Goal: Task Accomplishment & Management: Use online tool/utility

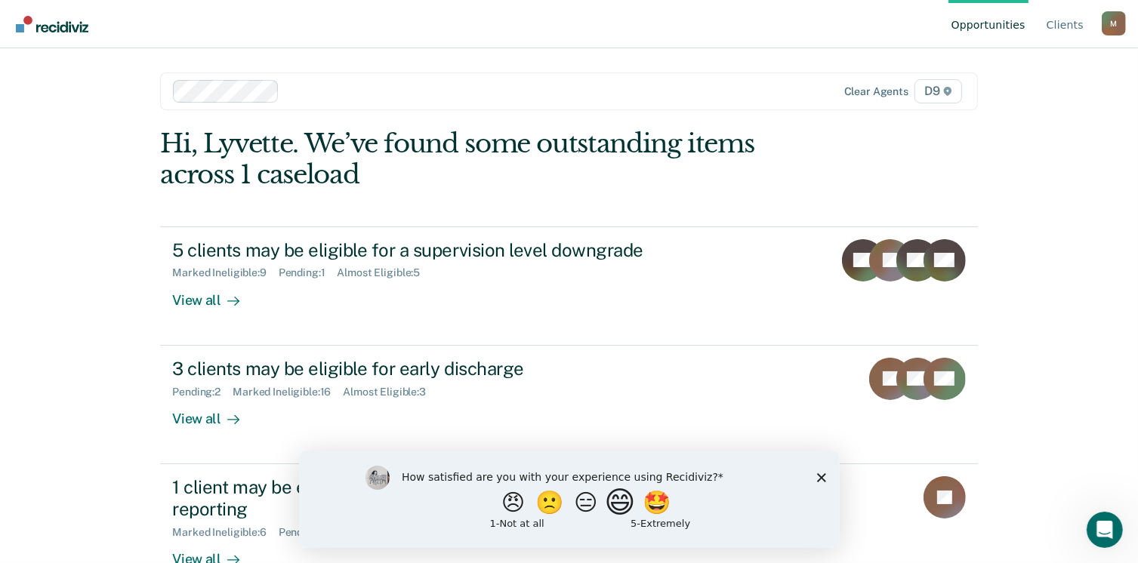
click at [626, 504] on button "😄" at bounding box center [620, 502] width 35 height 30
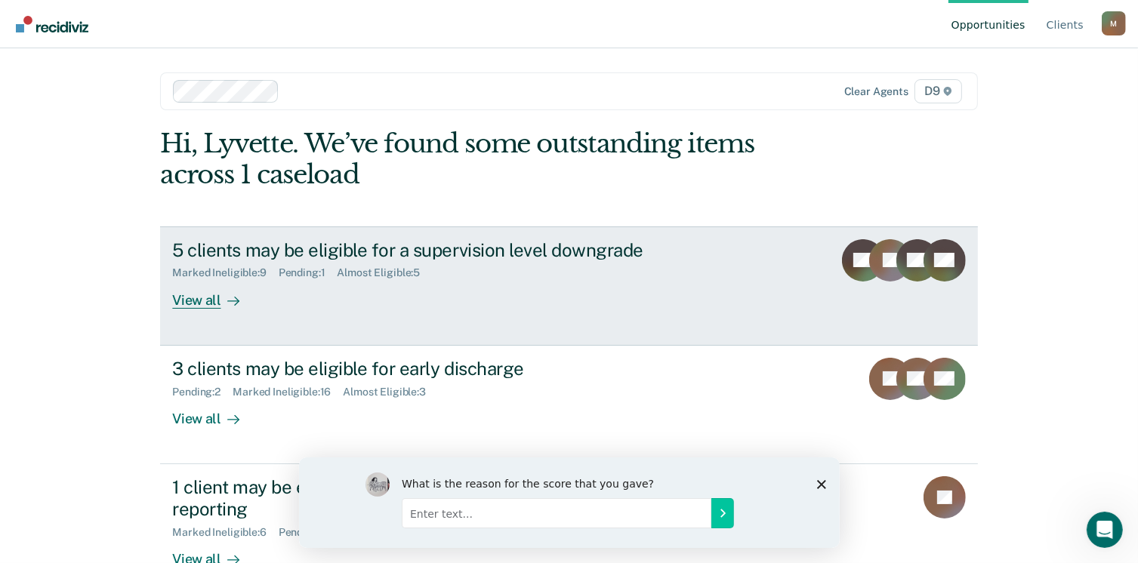
click at [210, 301] on div "View all" at bounding box center [214, 293] width 85 height 29
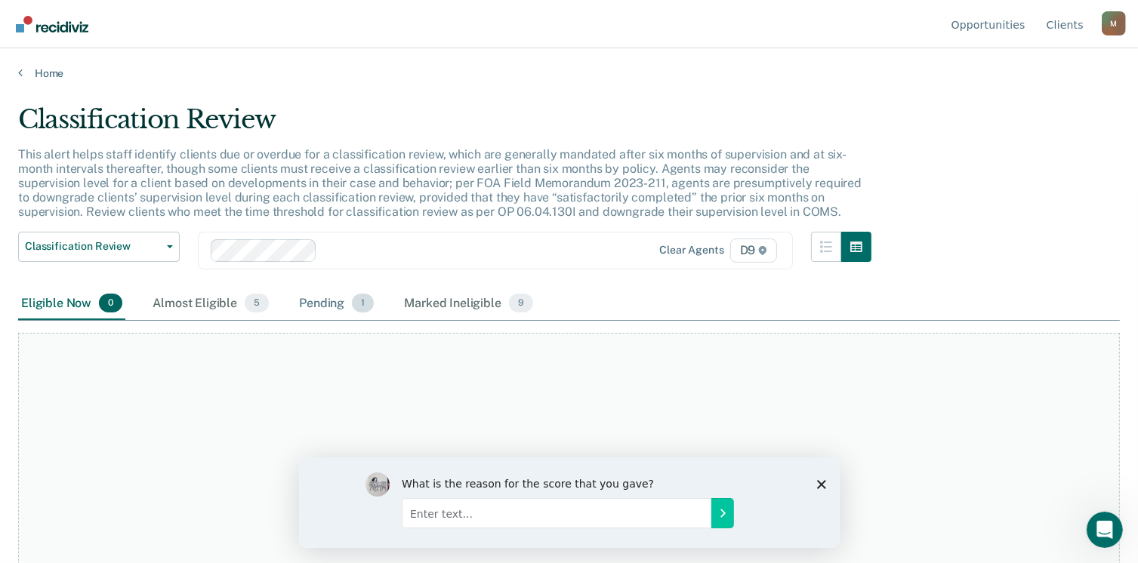
click at [354, 305] on span "1" at bounding box center [363, 304] width 22 height 20
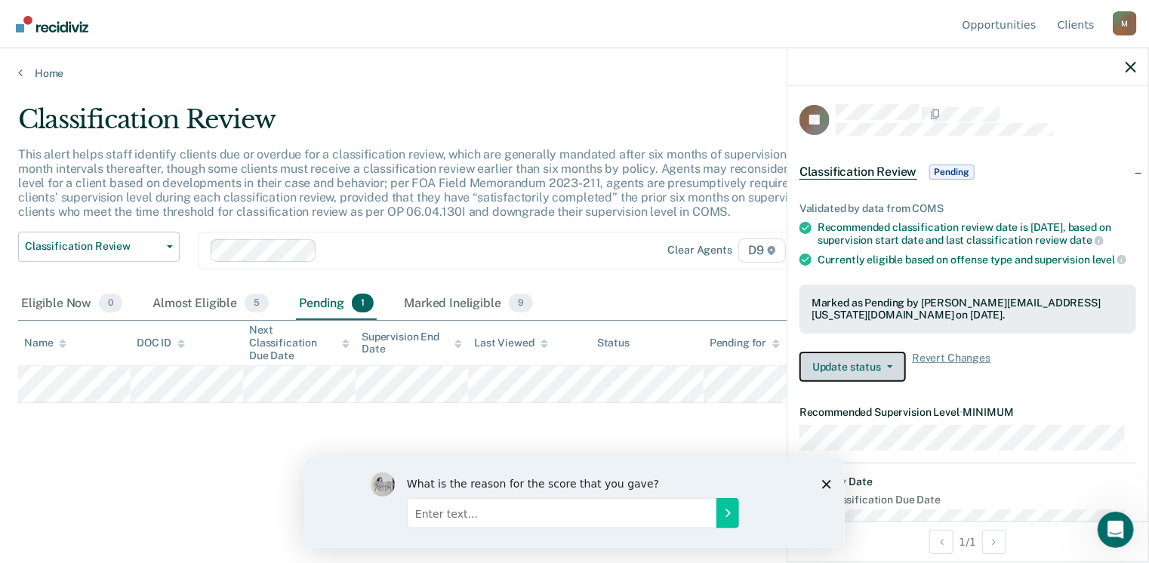
click at [861, 378] on button "Update status" at bounding box center [853, 367] width 106 height 30
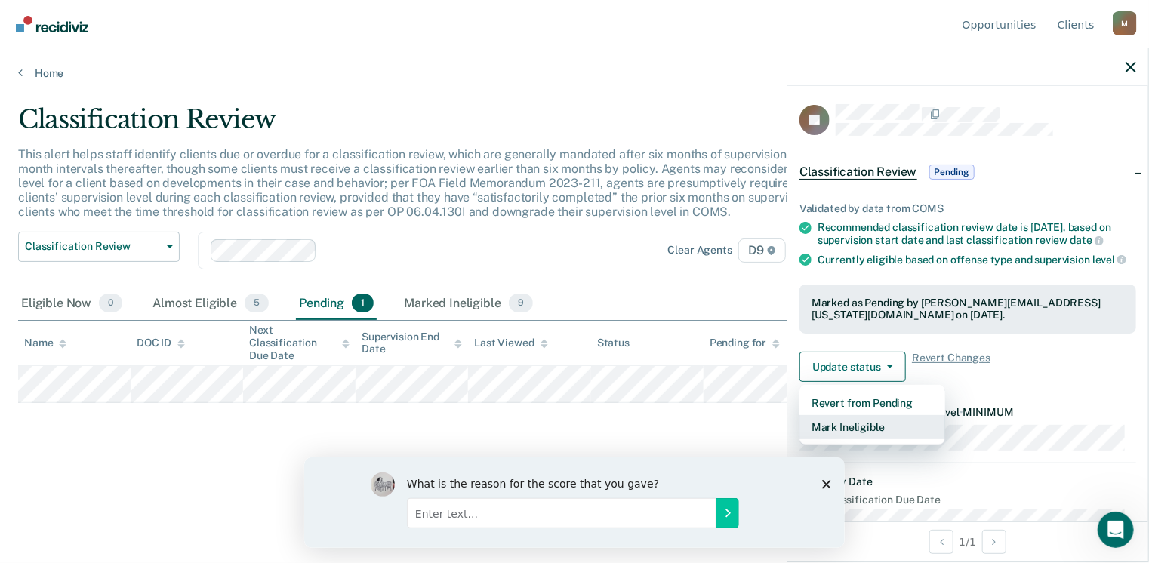
click at [843, 436] on button "Mark Ineligible" at bounding box center [873, 427] width 146 height 24
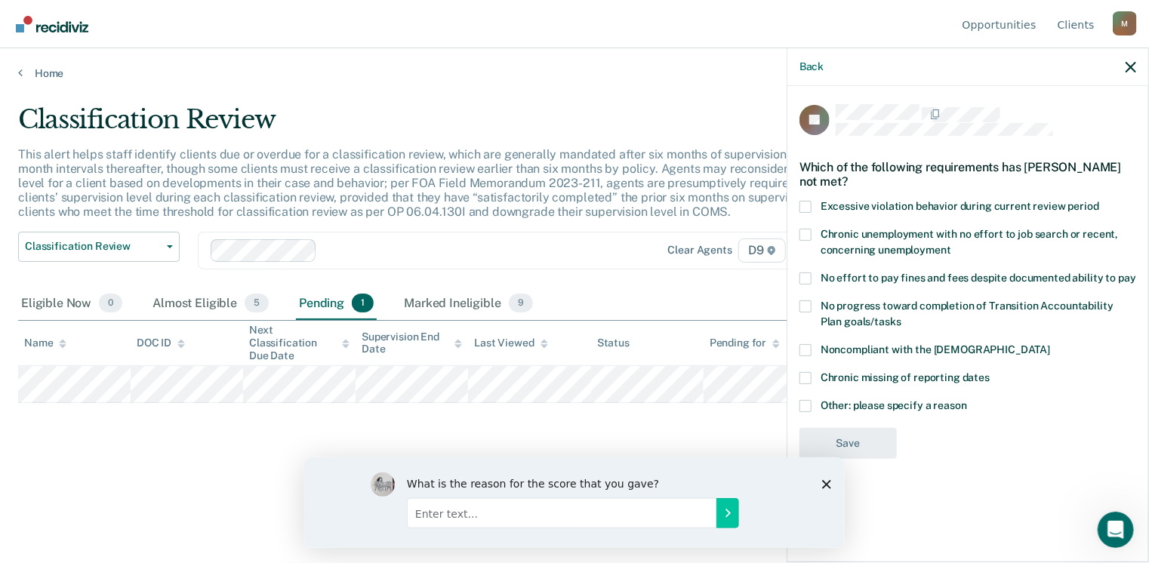
click at [804, 407] on span at bounding box center [806, 406] width 12 height 12
click at [967, 400] on input "Other: please specify a reason" at bounding box center [967, 400] width 0 height 0
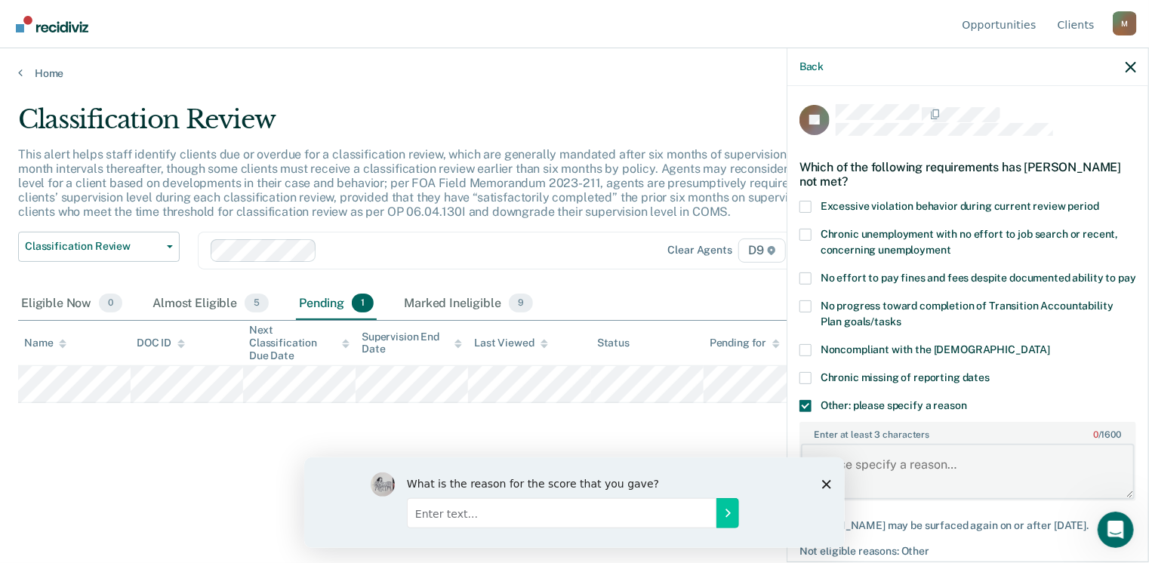
click at [864, 483] on textarea "Enter at least 3 characters 0 / 1600" at bounding box center [968, 472] width 334 height 56
click at [825, 477] on div "What is the reason for the score that you gave?" at bounding box center [574, 502] width 541 height 91
click at [421, 516] on input "Enter text..." at bounding box center [561, 513] width 310 height 30
type input "The Program still needs work, but what they have done is helpfull."
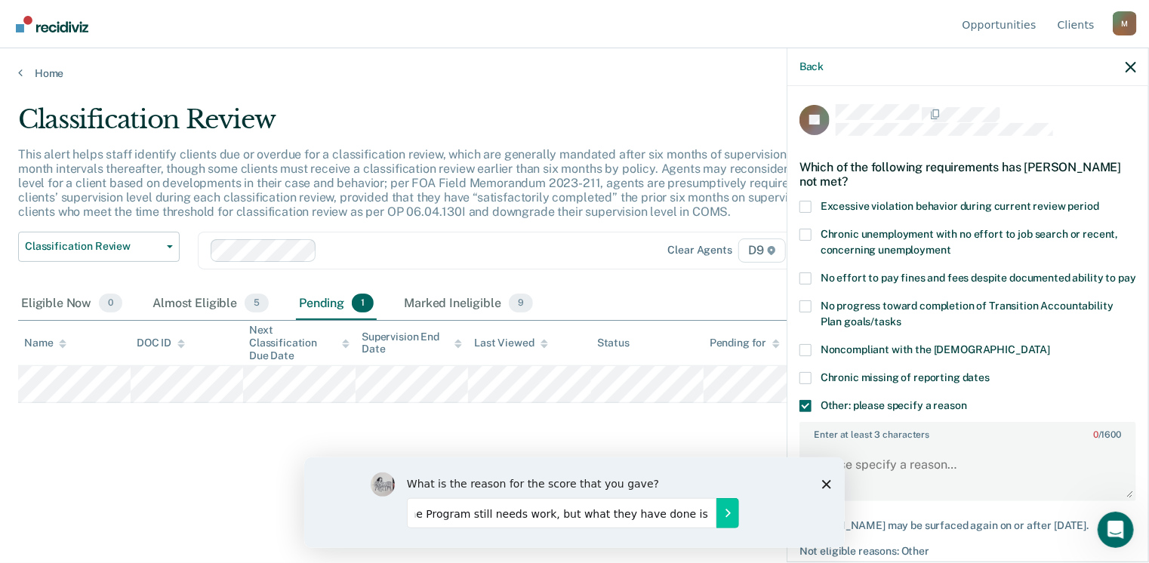
scroll to position [0, 0]
click at [826, 480] on icon "Close survey" at bounding box center [826, 484] width 9 height 9
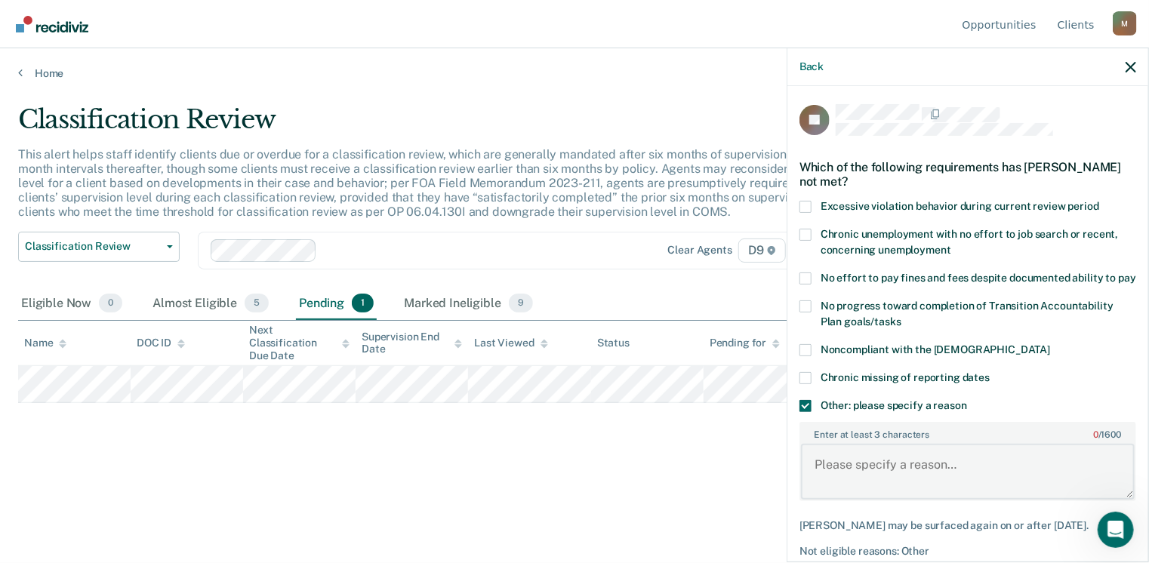
click at [852, 486] on textarea "Enter at least 3 characters 0 / 1600" at bounding box center [968, 472] width 334 height 56
drag, startPoint x: 891, startPoint y: 476, endPoint x: 1042, endPoint y: 476, distance: 151.0
click at [1042, 476] on textarea "Her charge of [PERSON_NAME] 3rd" at bounding box center [968, 472] width 334 height 56
type textarea "Her charge of [MEDICAL_DATA] 3rd precludes her from a classification reduction."
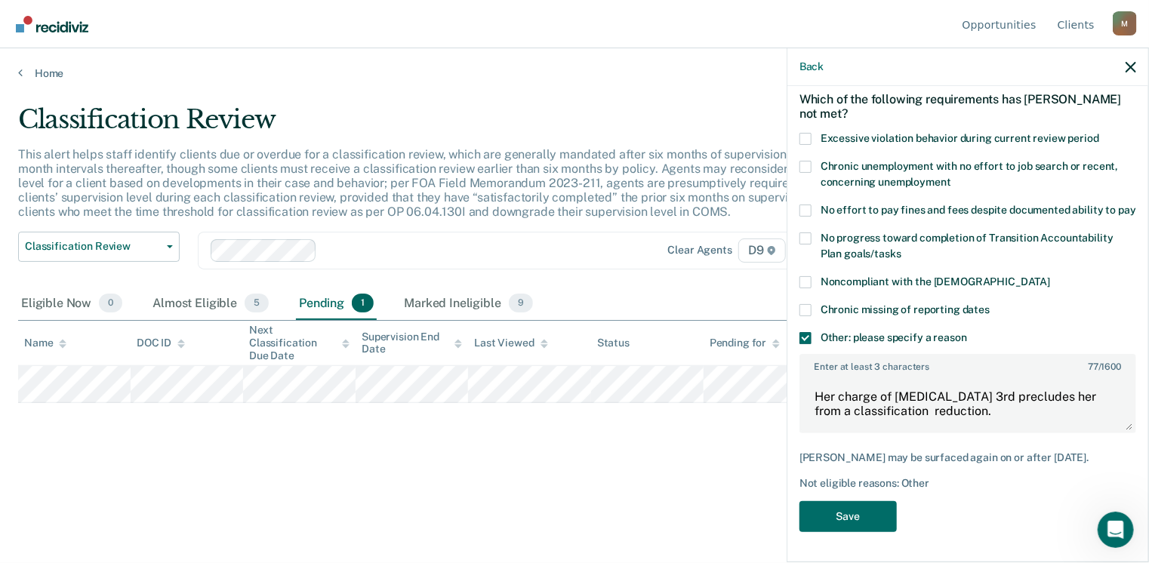
scroll to position [81, 0]
click at [841, 523] on button "Save" at bounding box center [848, 516] width 97 height 31
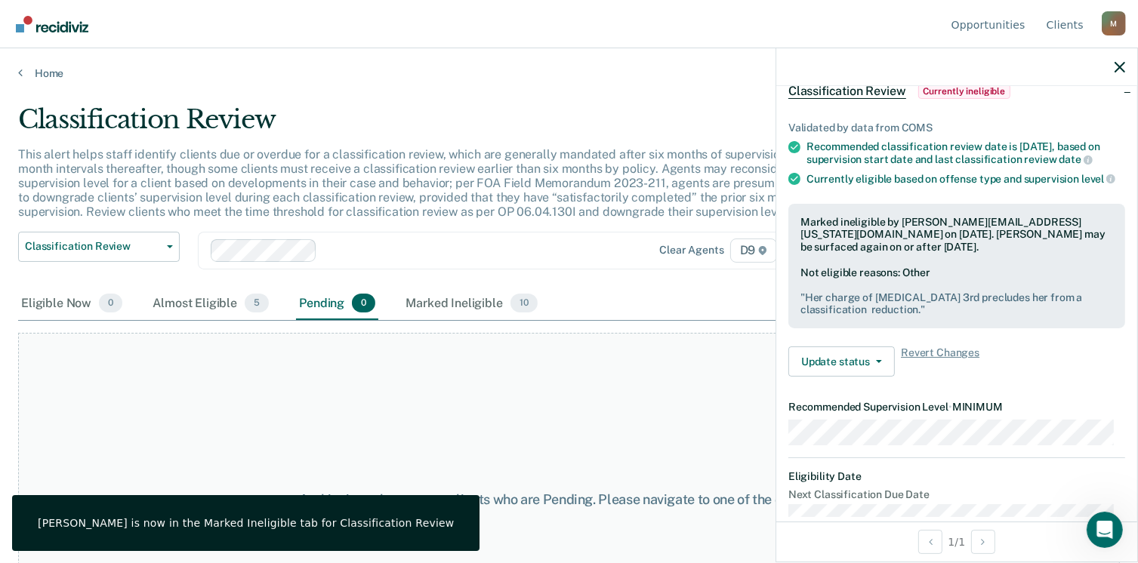
click at [538, 443] on div "At this time, there are no clients who are Pending. Please navigate to one of t…" at bounding box center [569, 500] width 1102 height 334
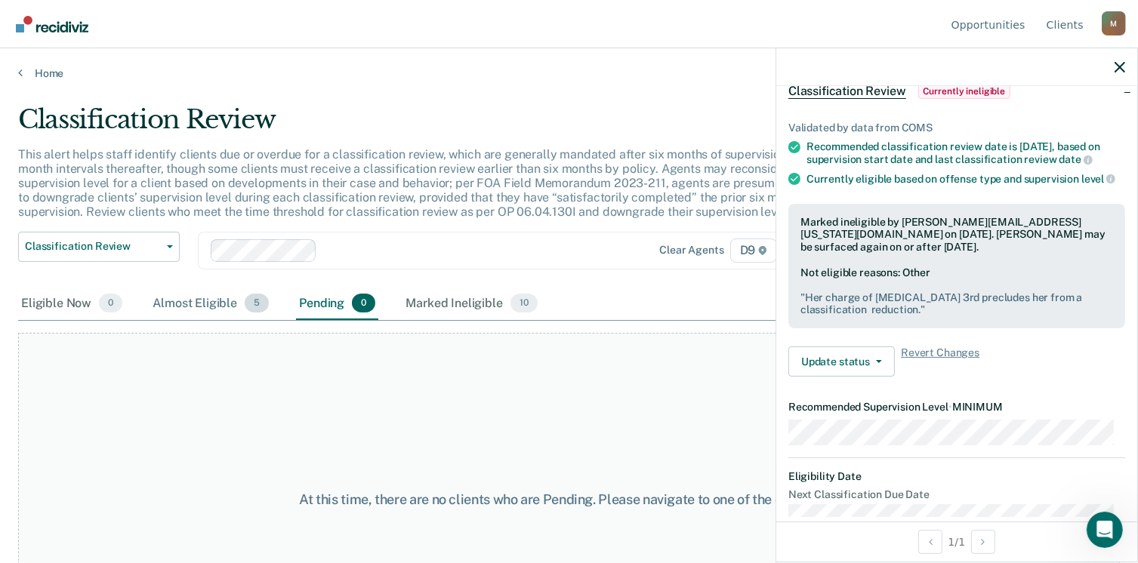
click at [246, 306] on span "5" at bounding box center [257, 304] width 24 height 20
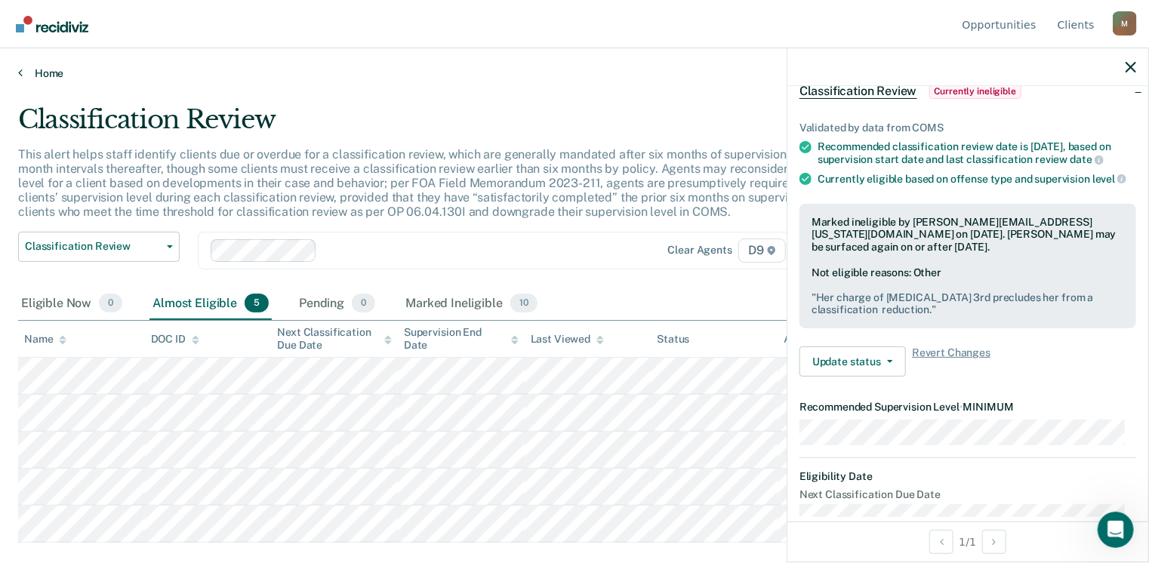
click at [298, 68] on link "Home" at bounding box center [574, 73] width 1113 height 14
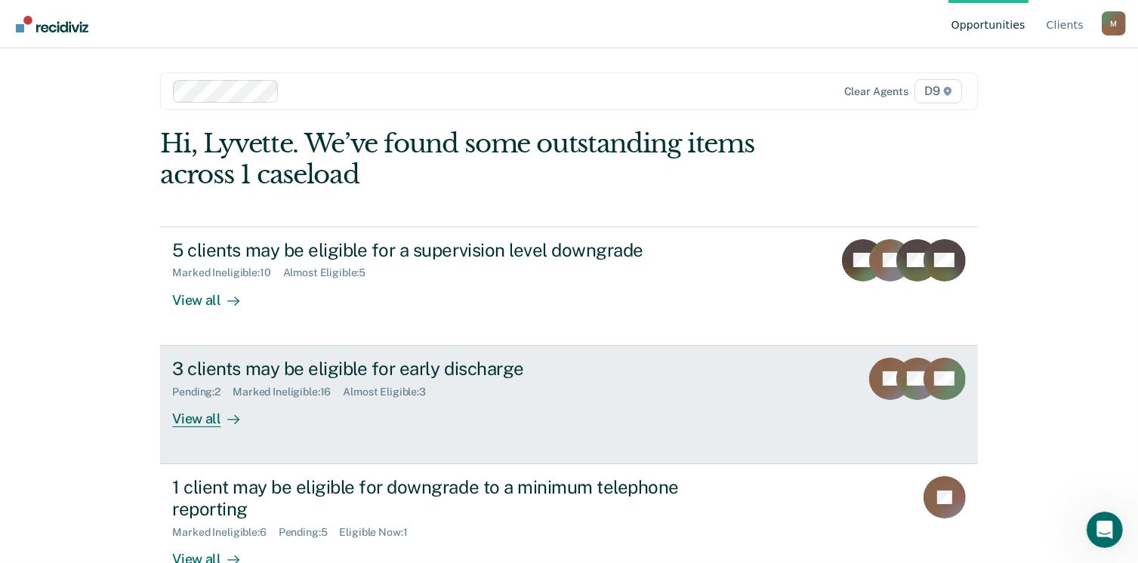
click at [190, 417] on div "View all" at bounding box center [214, 412] width 85 height 29
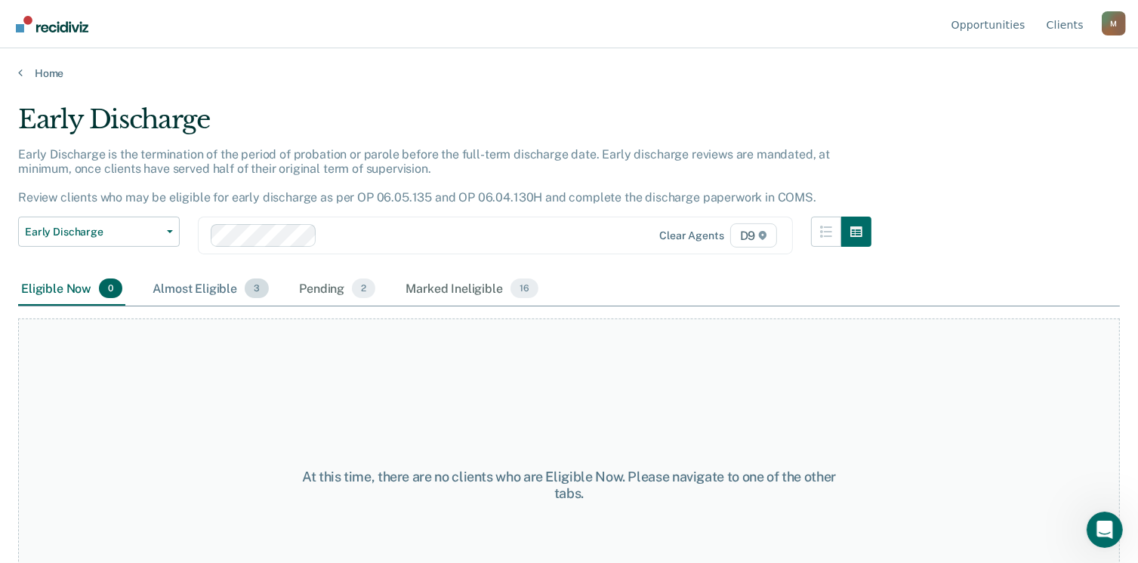
click at [193, 286] on div "Almost Eligible 3" at bounding box center [211, 289] width 122 height 33
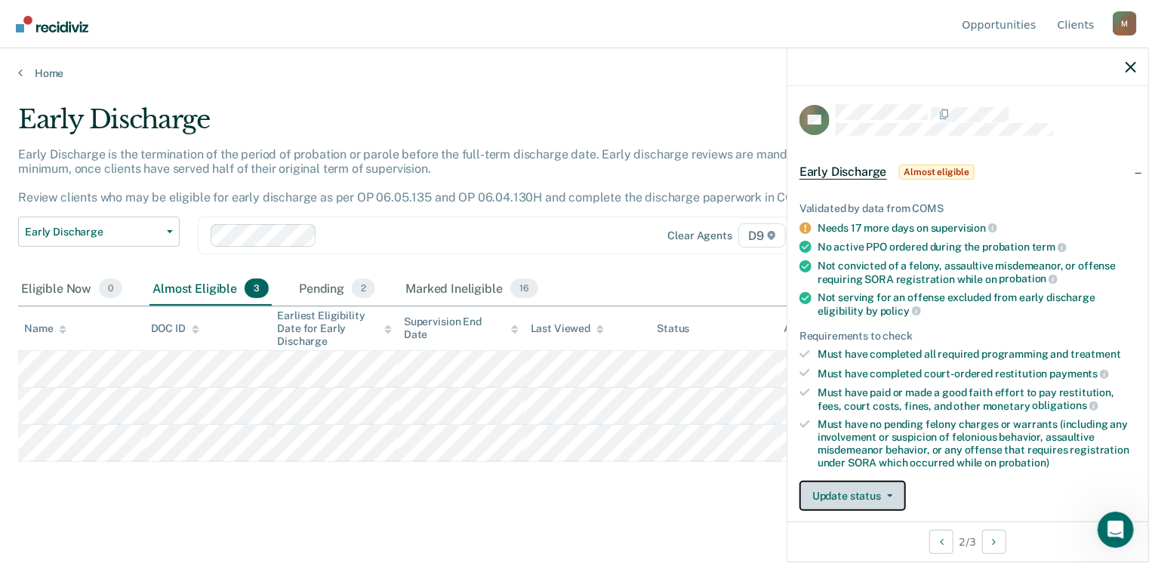
click at [855, 487] on button "Update status" at bounding box center [853, 496] width 106 height 30
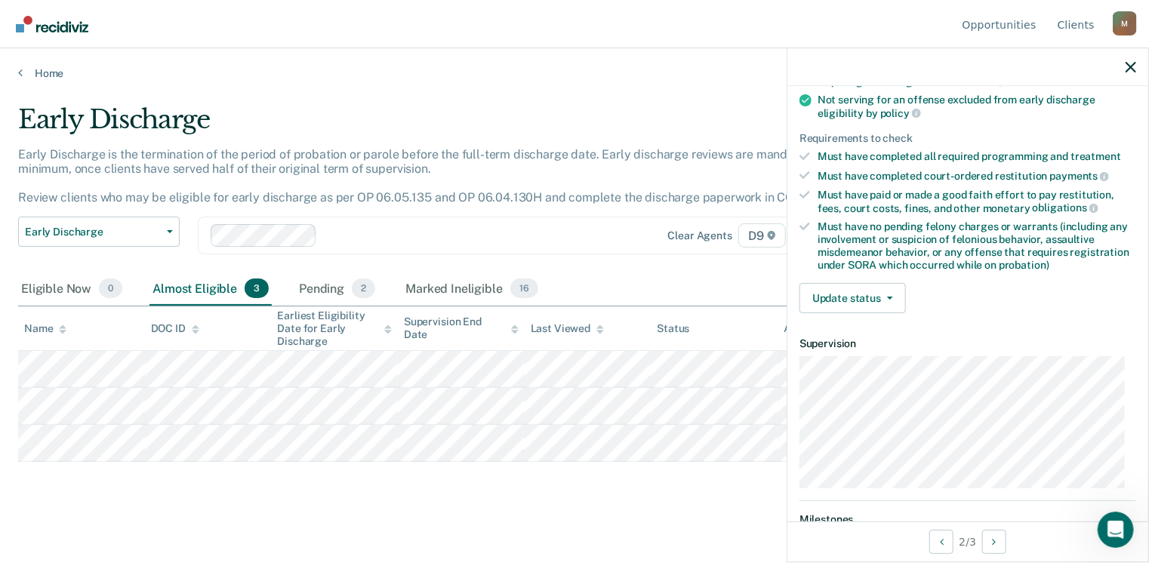
scroll to position [238, 0]
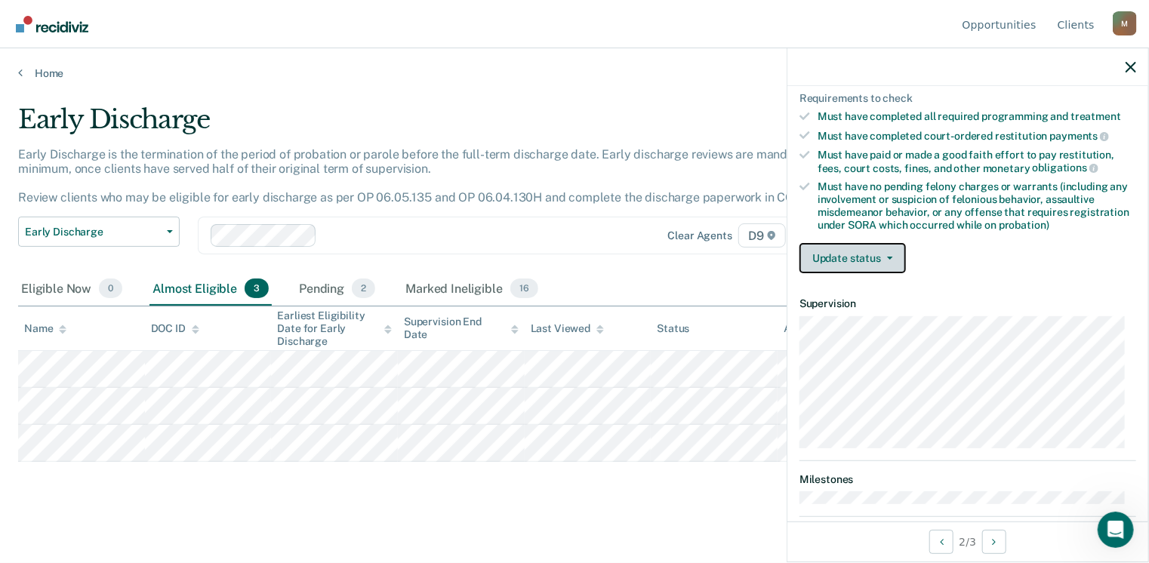
click at [861, 248] on button "Update status" at bounding box center [853, 258] width 106 height 30
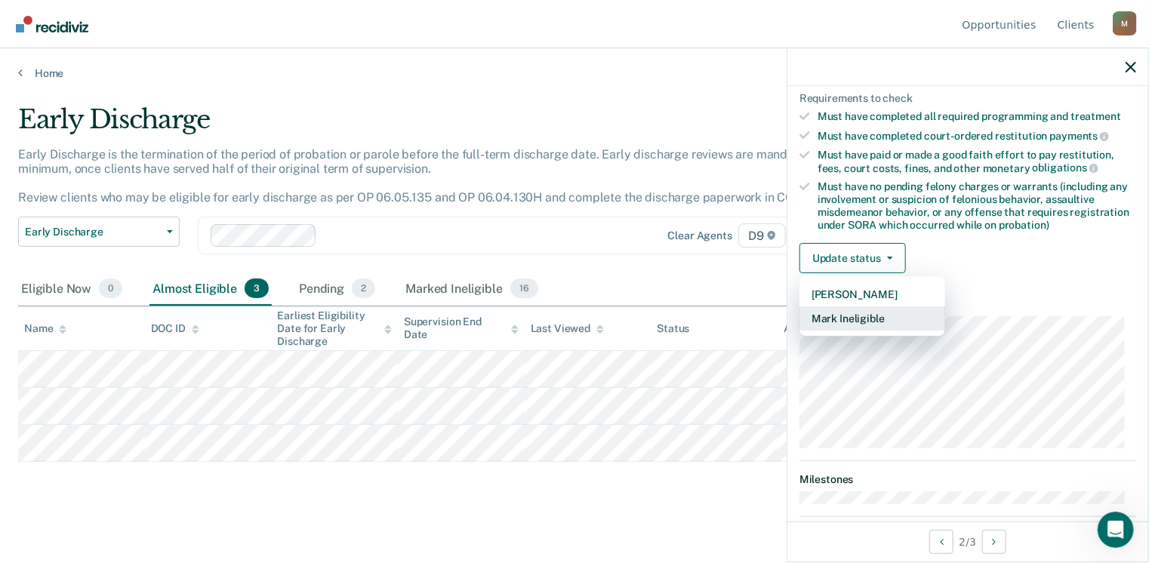
click at [859, 313] on button "Mark Ineligible" at bounding box center [873, 319] width 146 height 24
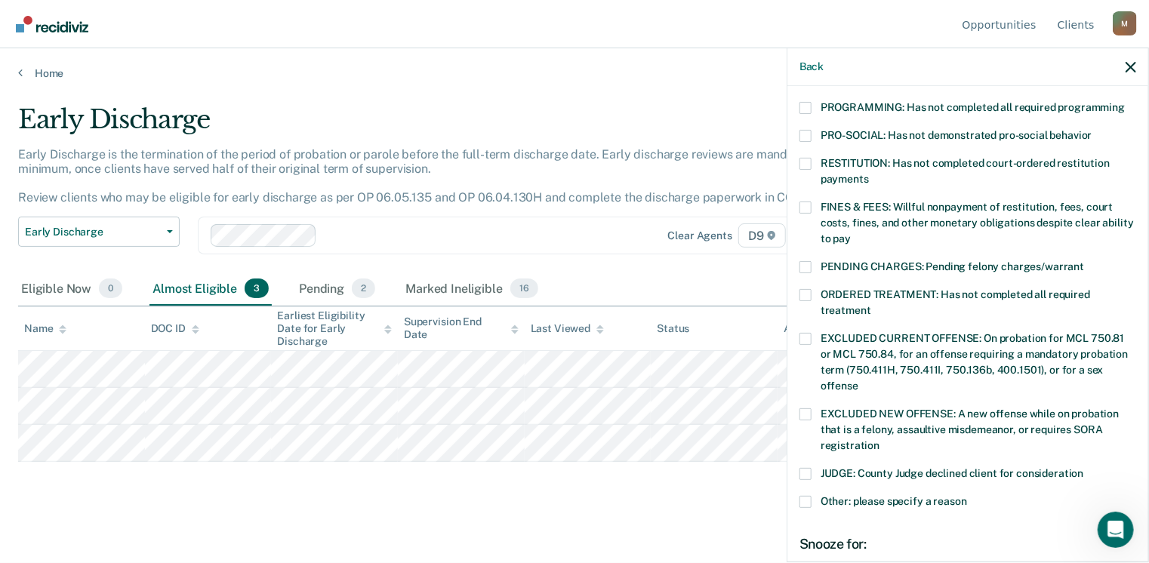
scroll to position [325, 0]
